Goal: Check status: Check status

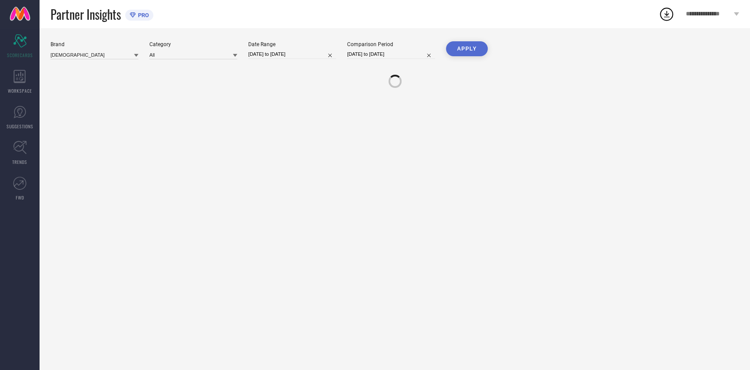
click at [271, 60] on div "Brand ASIAN Category All Date Range [DATE] to [DATE] Comparison Period [DATE] t…" at bounding box center [395, 53] width 689 height 25
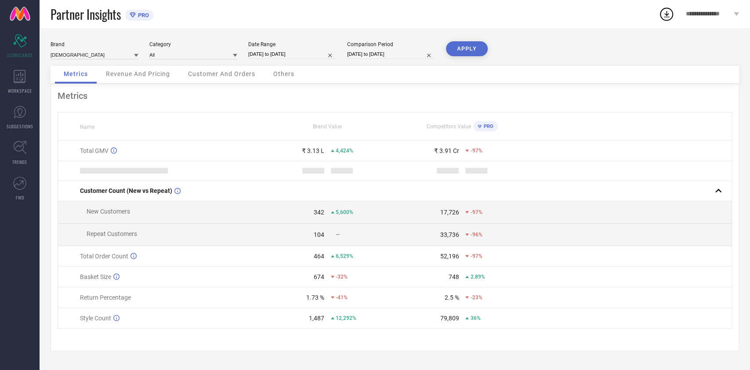
click at [276, 59] on div "Date Range [DATE] to [DATE]" at bounding box center [292, 50] width 88 height 18
select select "7"
select select "2025"
select select "8"
select select "2025"
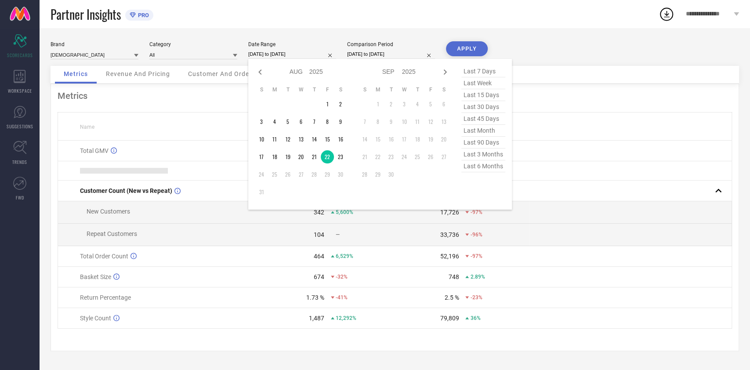
click at [287, 54] on input "[DATE] to [DATE]" at bounding box center [292, 54] width 88 height 9
click at [341, 152] on td "23" at bounding box center [340, 156] width 13 height 13
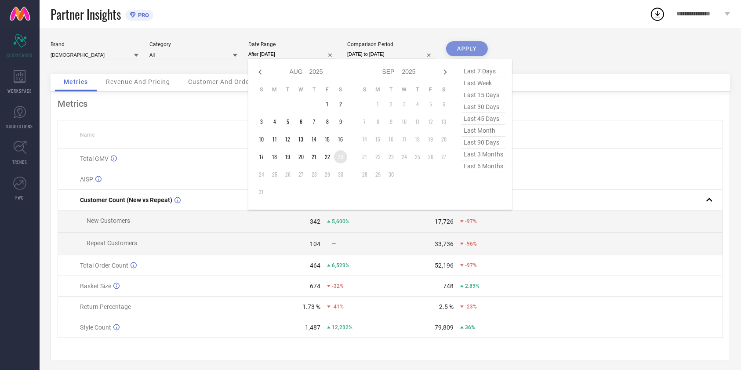
type input "[DATE] to [DATE]"
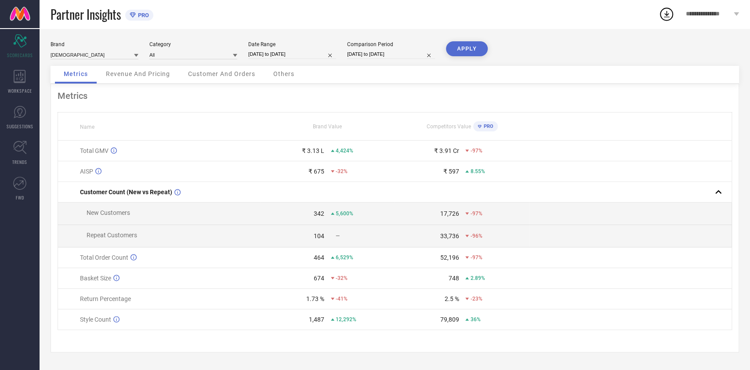
click at [477, 44] on button "APPLY" at bounding box center [467, 48] width 42 height 15
click at [281, 44] on div "Date Range" at bounding box center [292, 44] width 88 height 6
select select "7"
select select "2025"
select select "8"
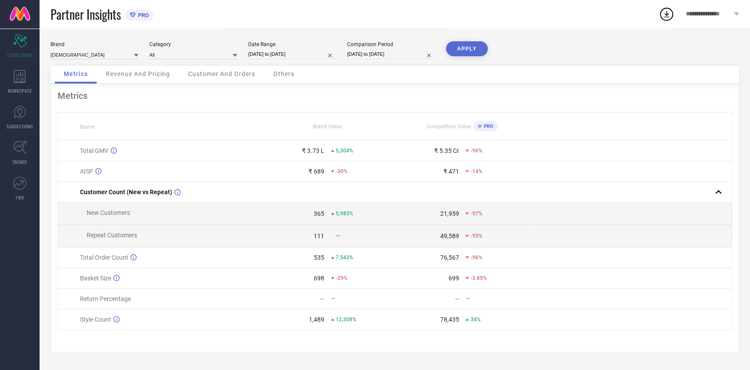
select select "2025"
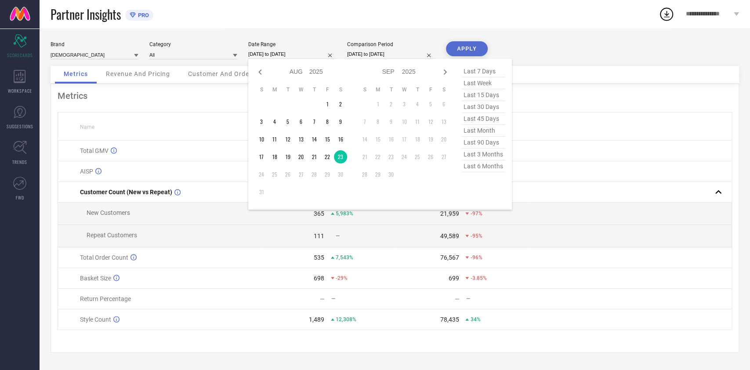
click at [286, 51] on input "[DATE] to [DATE]" at bounding box center [292, 54] width 88 height 9
